Goal: Task Accomplishment & Management: Manage account settings

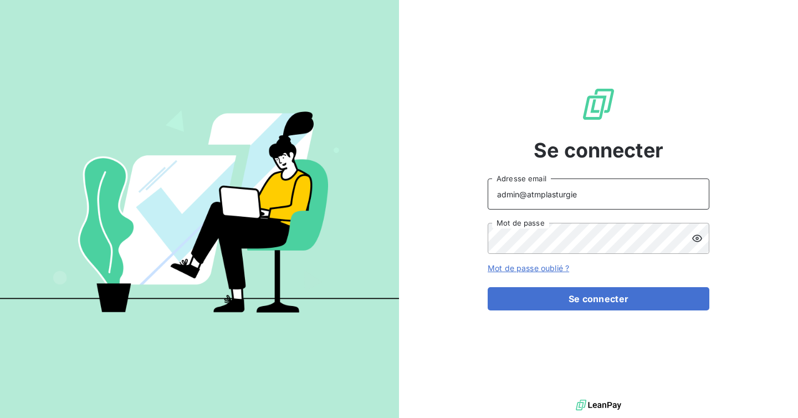
click at [569, 193] on input "admin@atmplasturgie" at bounding box center [599, 193] width 222 height 31
type input "admin@optima"
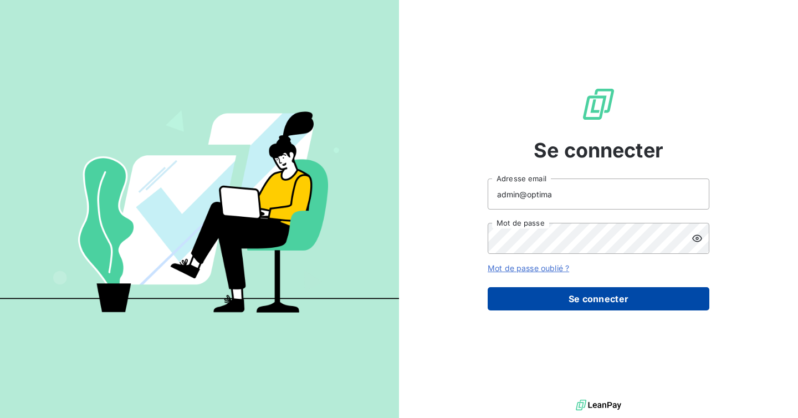
click at [603, 298] on button "Se connecter" at bounding box center [599, 298] width 222 height 23
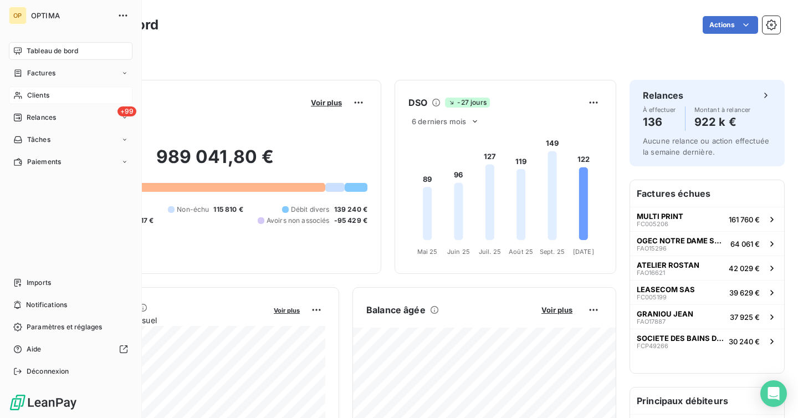
click at [54, 91] on div "Clients" at bounding box center [71, 95] width 124 height 18
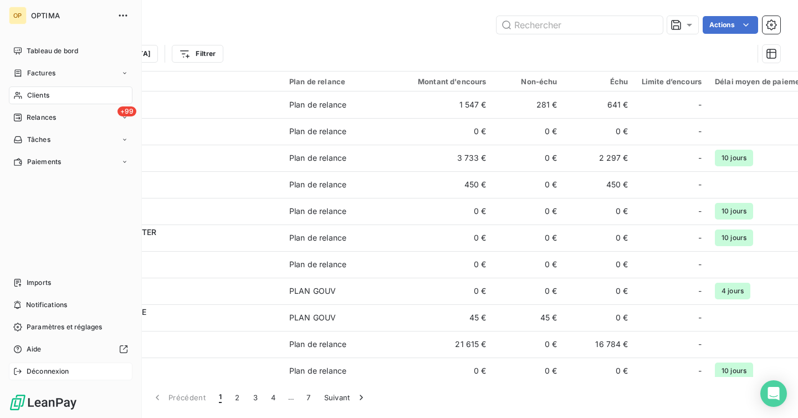
click at [47, 373] on span "Déconnexion" at bounding box center [48, 371] width 43 height 10
